Goal: Navigation & Orientation: Go to known website

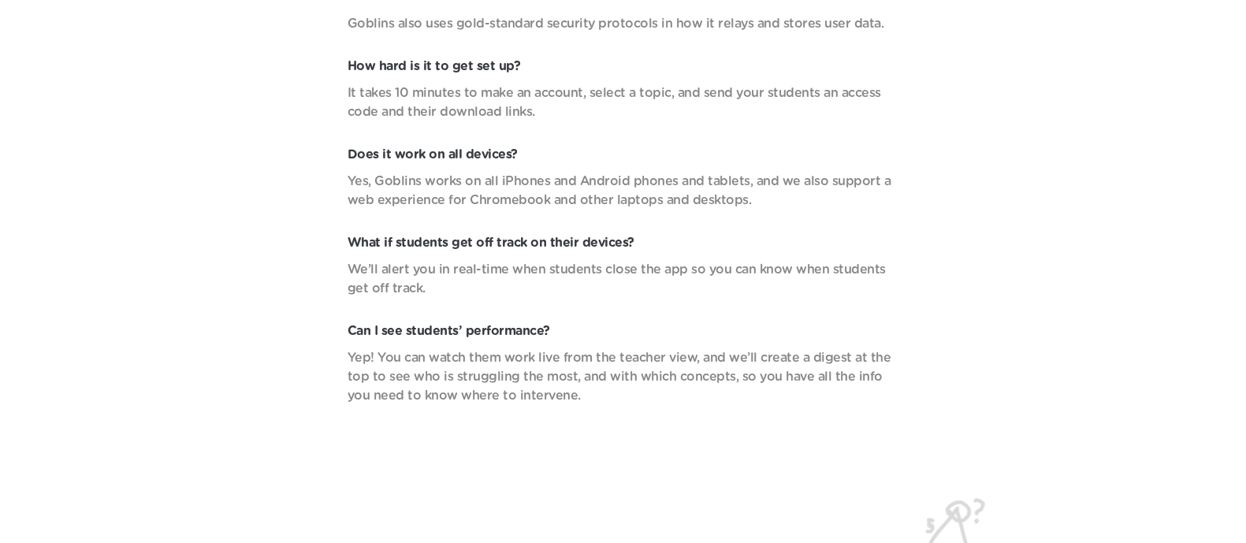
scroll to position [5837, 0]
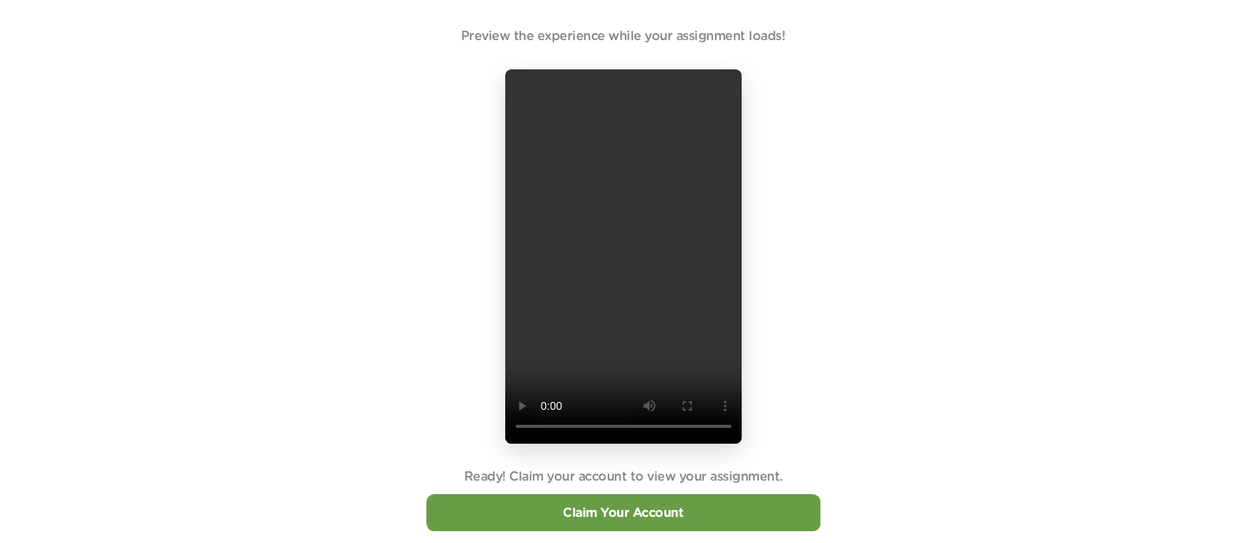
scroll to position [39, 0]
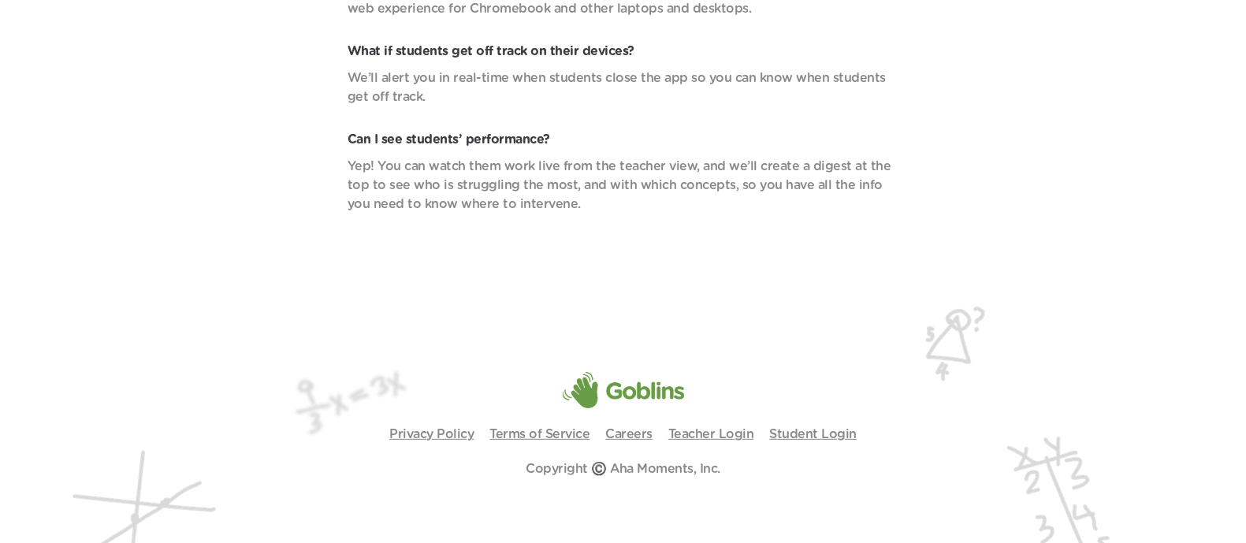
scroll to position [5837, 0]
